Goal: Find specific page/section

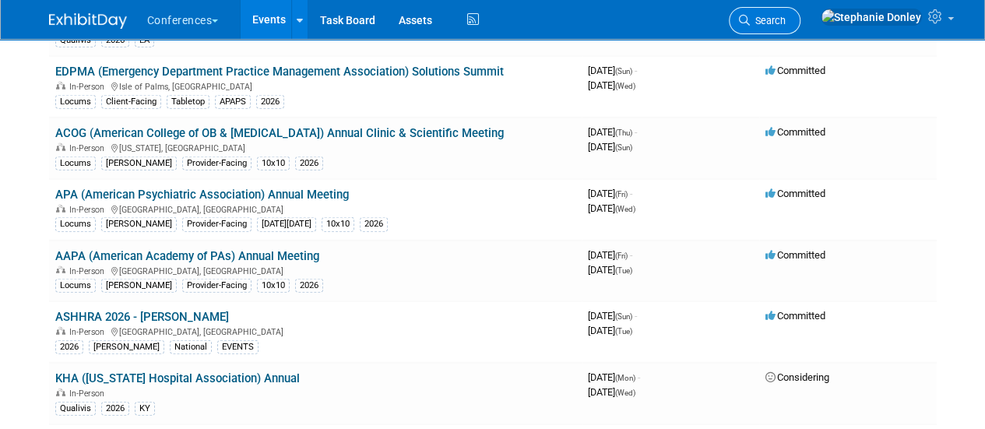
click at [786, 23] on span "Search" at bounding box center [768, 21] width 36 height 12
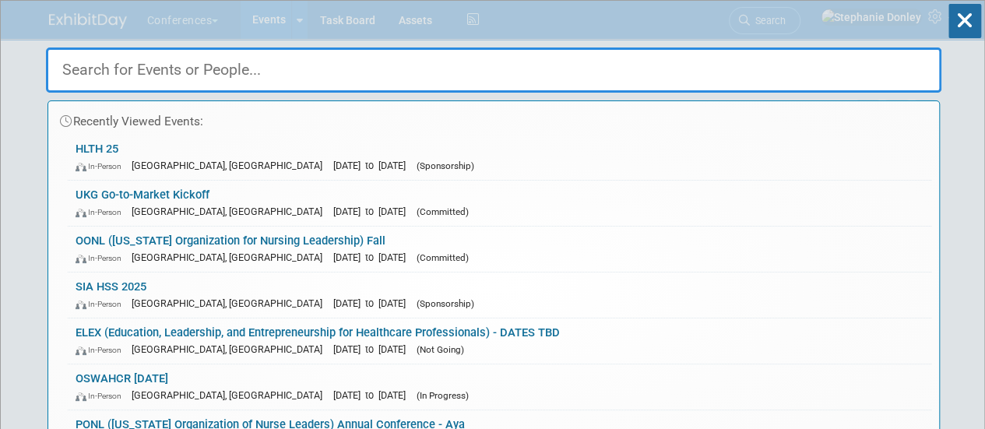
click at [719, 63] on input "text" at bounding box center [493, 70] width 895 height 45
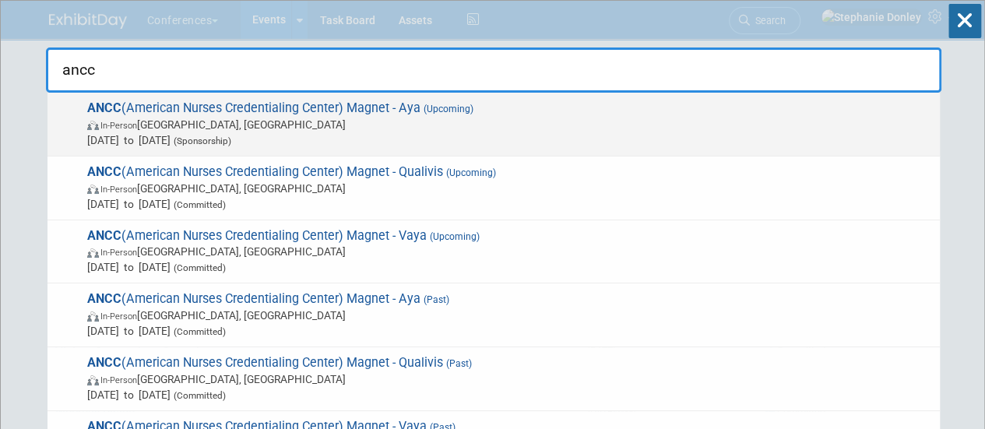
type input "ancc"
click at [154, 104] on span "ANCC (American Nurses Credentialing Center) Magnet - [PERSON_NAME] (Upcoming) I…" at bounding box center [508, 124] width 850 height 48
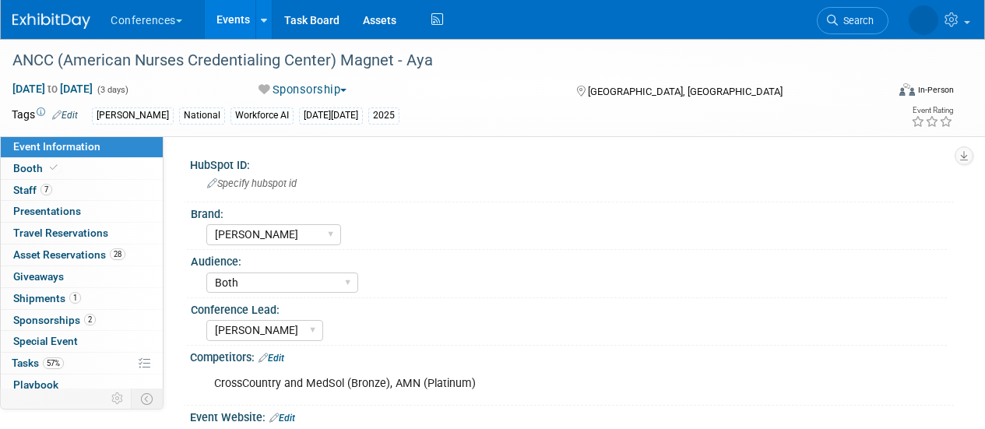
select select "[PERSON_NAME]"
select select "Both"
select select "[PERSON_NAME]"
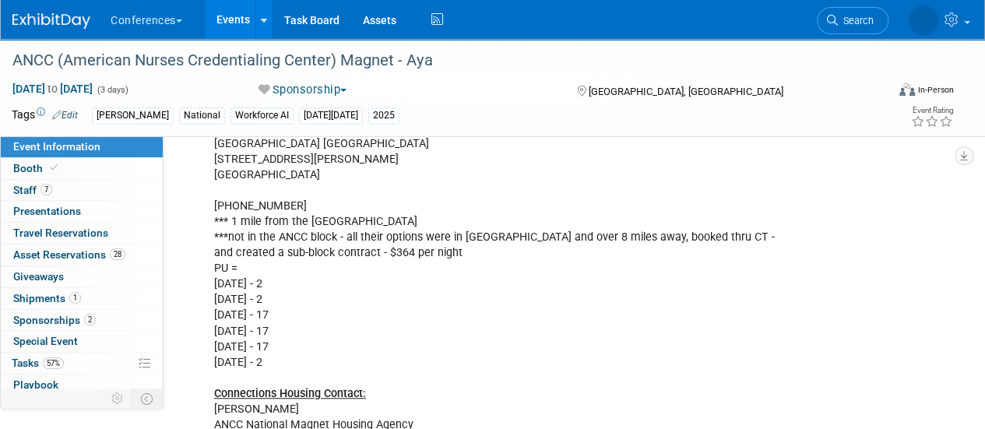
scroll to position [412, 0]
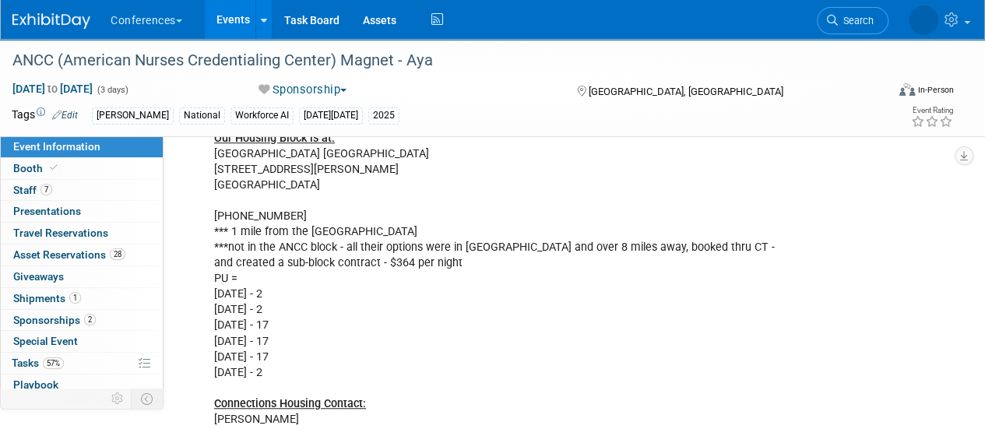
drag, startPoint x: 0, startPoint y: 0, endPoint x: 994, endPoint y: 116, distance: 1001.1
